Goal: Find specific page/section: Find specific page/section

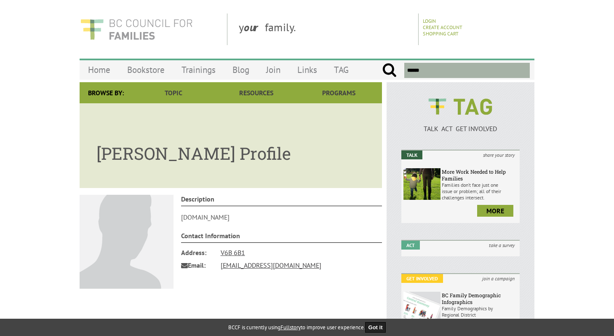
click at [89, 21] on img at bounding box center [137, 29] width 114 height 32
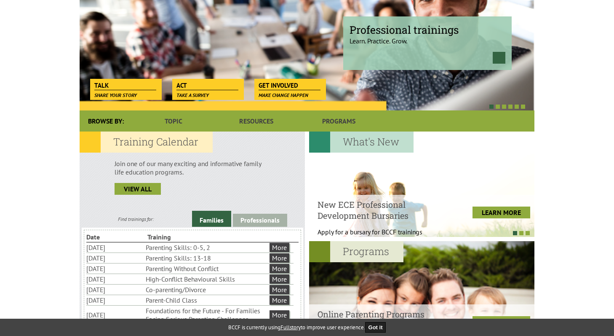
scroll to position [255, 0]
